Goal: Navigation & Orientation: Find specific page/section

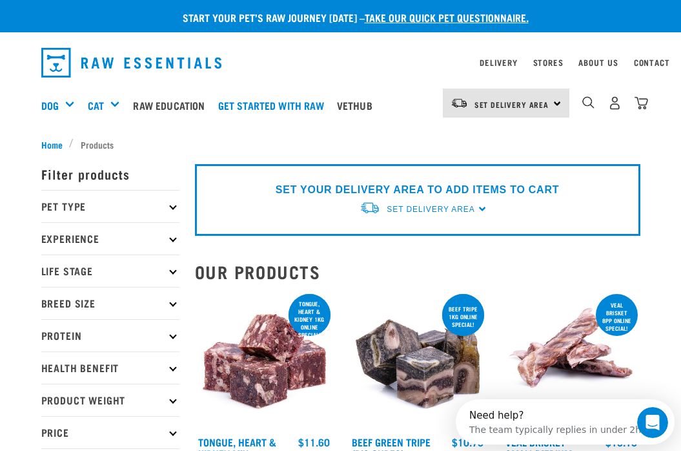
click at [116, 208] on p "Pet Type" at bounding box center [110, 206] width 138 height 32
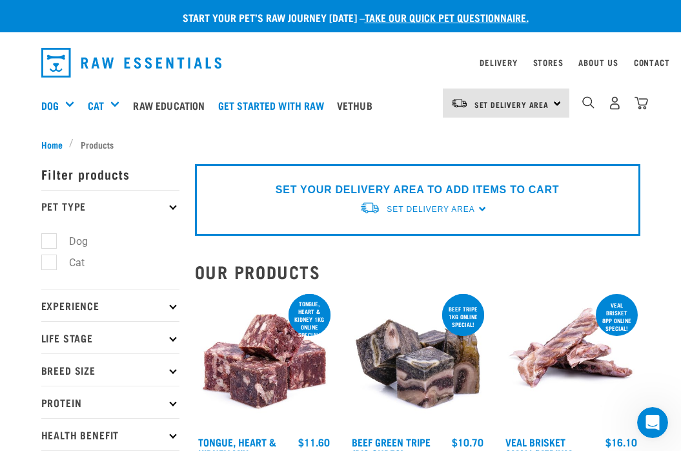
click at [76, 243] on label "Dog" at bounding box center [70, 241] width 45 height 16
click at [50, 243] on input "Dog" at bounding box center [45, 239] width 8 height 8
checkbox input "true"
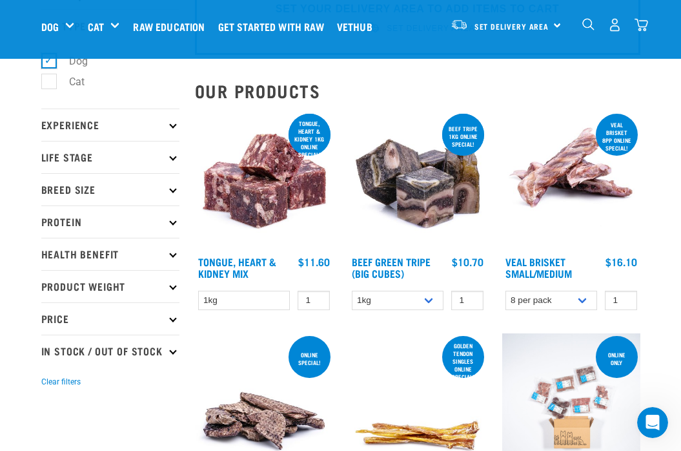
scroll to position [158, 0]
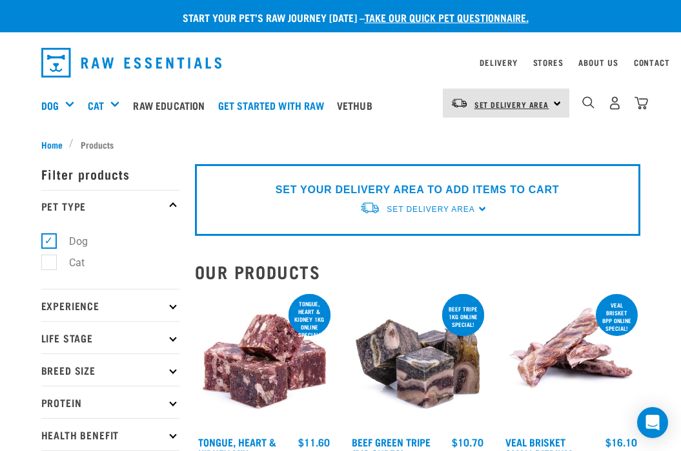
click at [521, 103] on span "Set Delivery Area" at bounding box center [511, 104] width 75 height 5
click at [500, 157] on link "[GEOGRAPHIC_DATA]" at bounding box center [505, 168] width 124 height 28
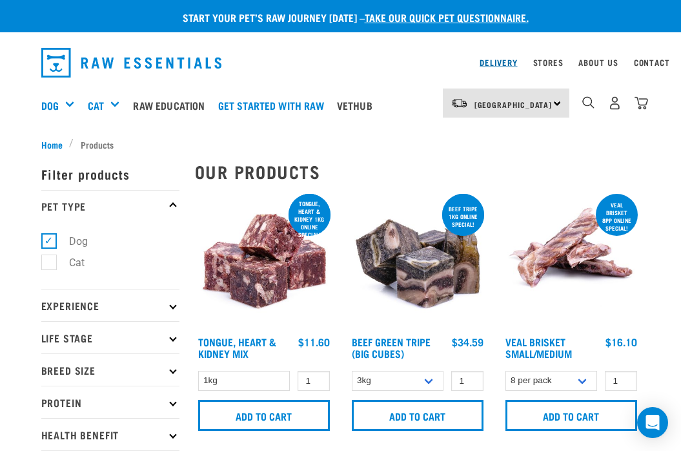
click at [495, 61] on link "Delivery" at bounding box center [498, 62] width 37 height 5
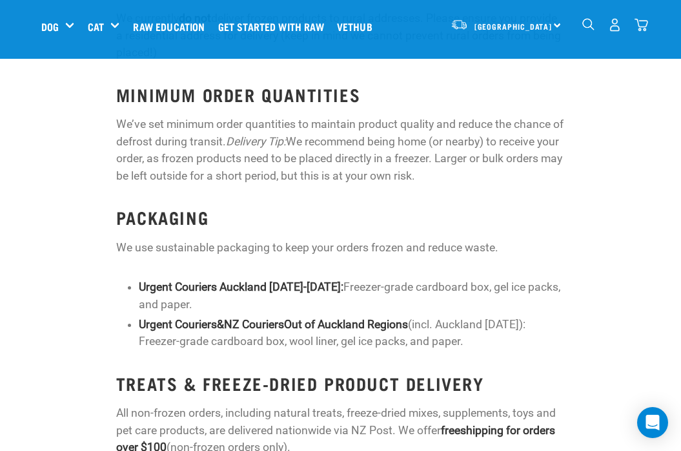
scroll to position [1581, 0]
